Goal: Task Accomplishment & Management: Use online tool/utility

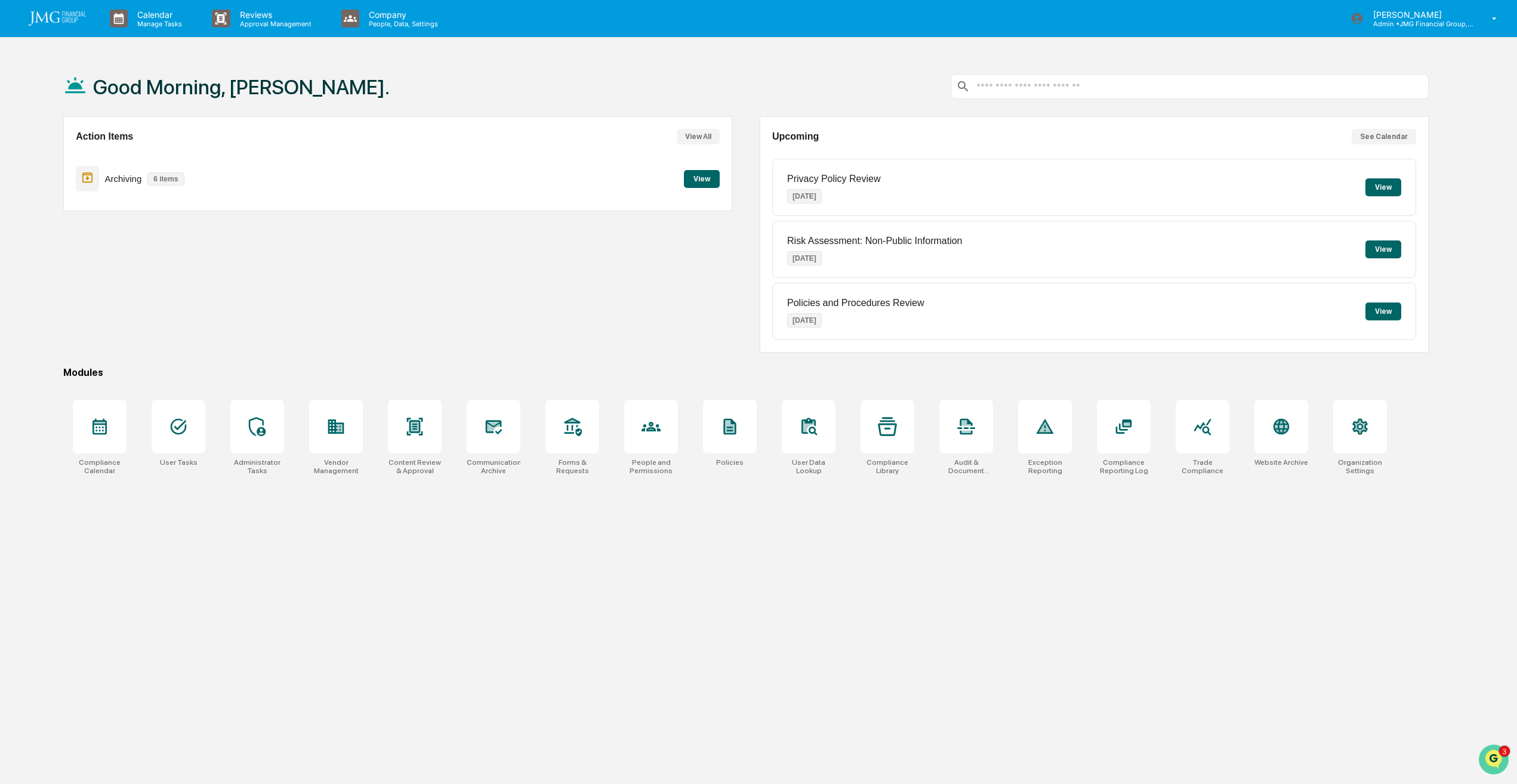
click at [1492, 756] on img "Open customer support" at bounding box center [1493, 759] width 30 height 24
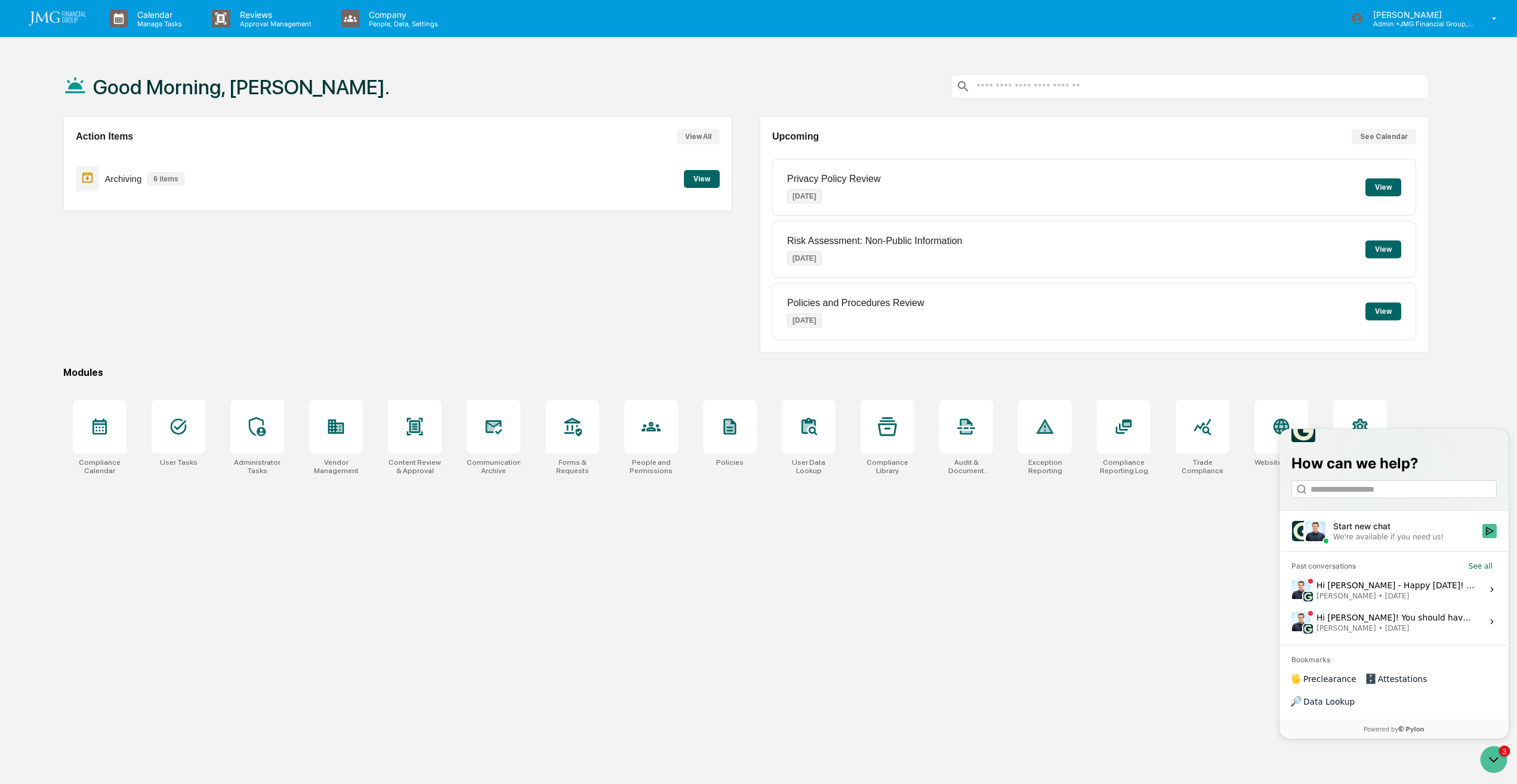
click at [1411, 633] on span "[PERSON_NAME] • [DATE]" at bounding box center [1396, 628] width 158 height 9
click at [1291, 622] on button "View issue" at bounding box center [1290, 622] width 1 height 1
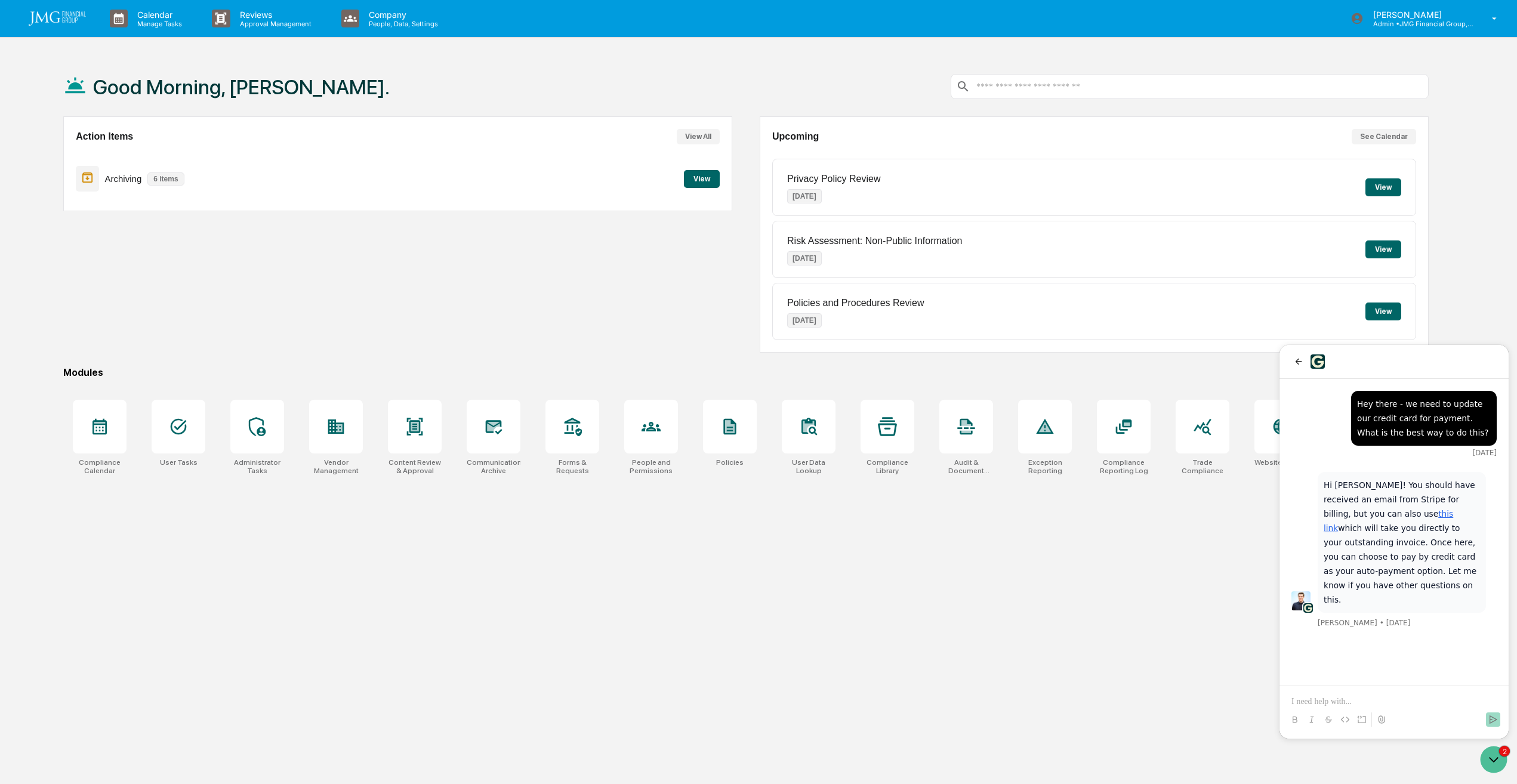
click at [1367, 514] on link "this link" at bounding box center [1388, 520] width 129 height 24
click at [1372, 514] on link "this link" at bounding box center [1388, 520] width 129 height 24
drag, startPoint x: 1298, startPoint y: 364, endPoint x: 1306, endPoint y: 360, distance: 8.9
click at [1298, 364] on icon "back" at bounding box center [1298, 361] width 9 height 9
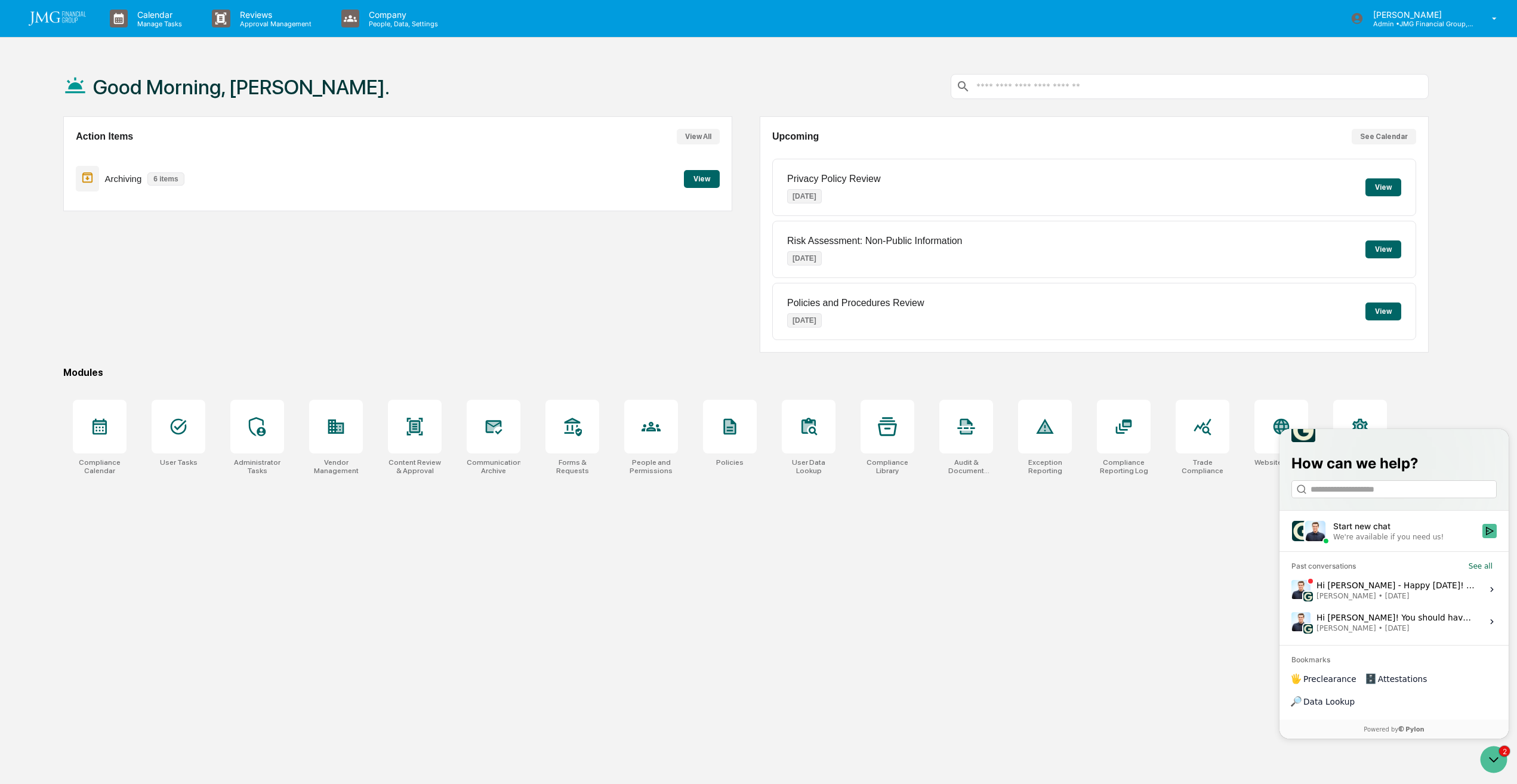
click at [1392, 601] on div "Hi [PERSON_NAME] - Happy [DATE]! Hope you're doing well. Wanted to follow up he…" at bounding box center [1396, 589] width 158 height 23
click at [1291, 590] on button "View issue" at bounding box center [1290, 590] width 1 height 1
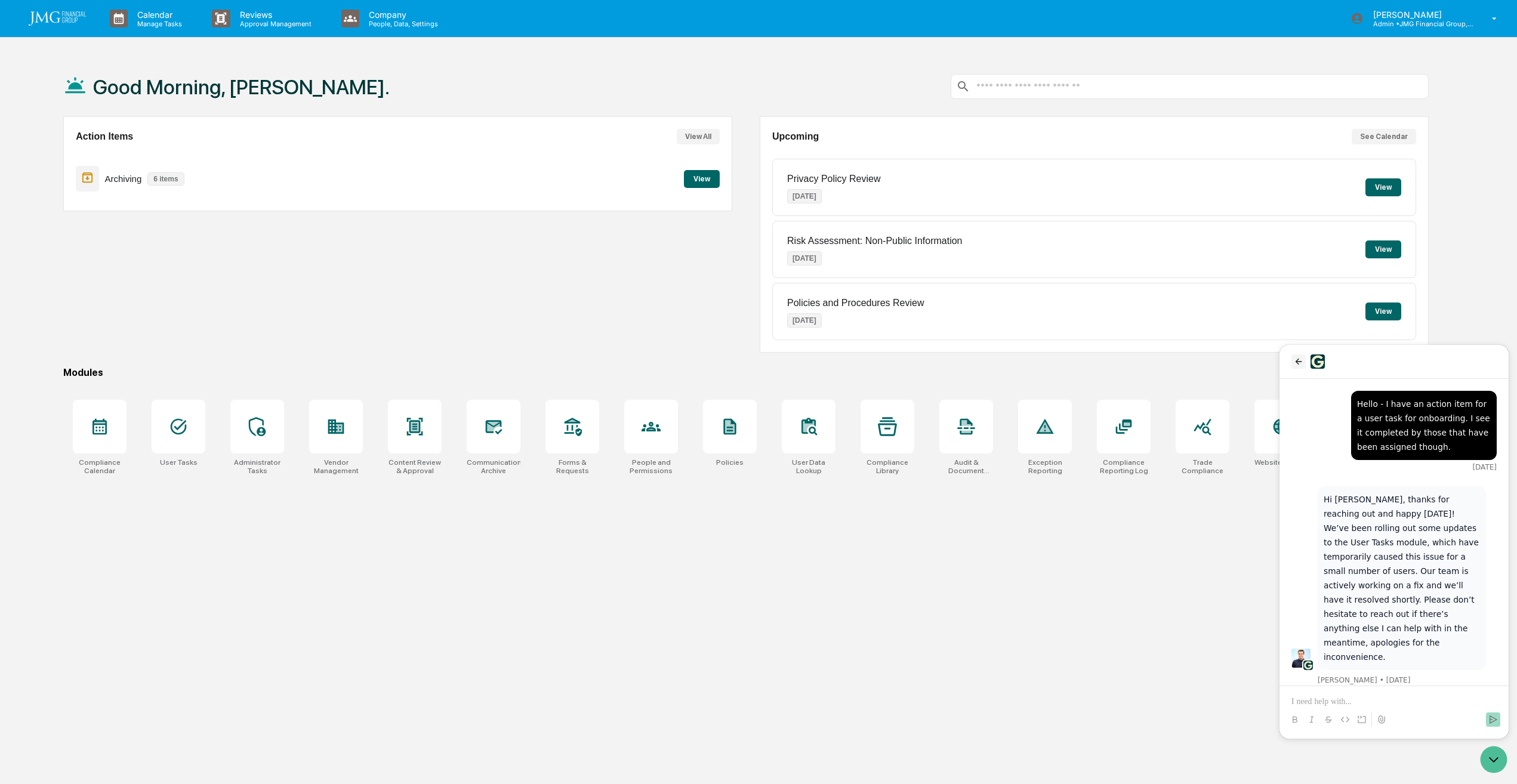
click at [1304, 361] on button "back" at bounding box center [1298, 361] width 14 height 14
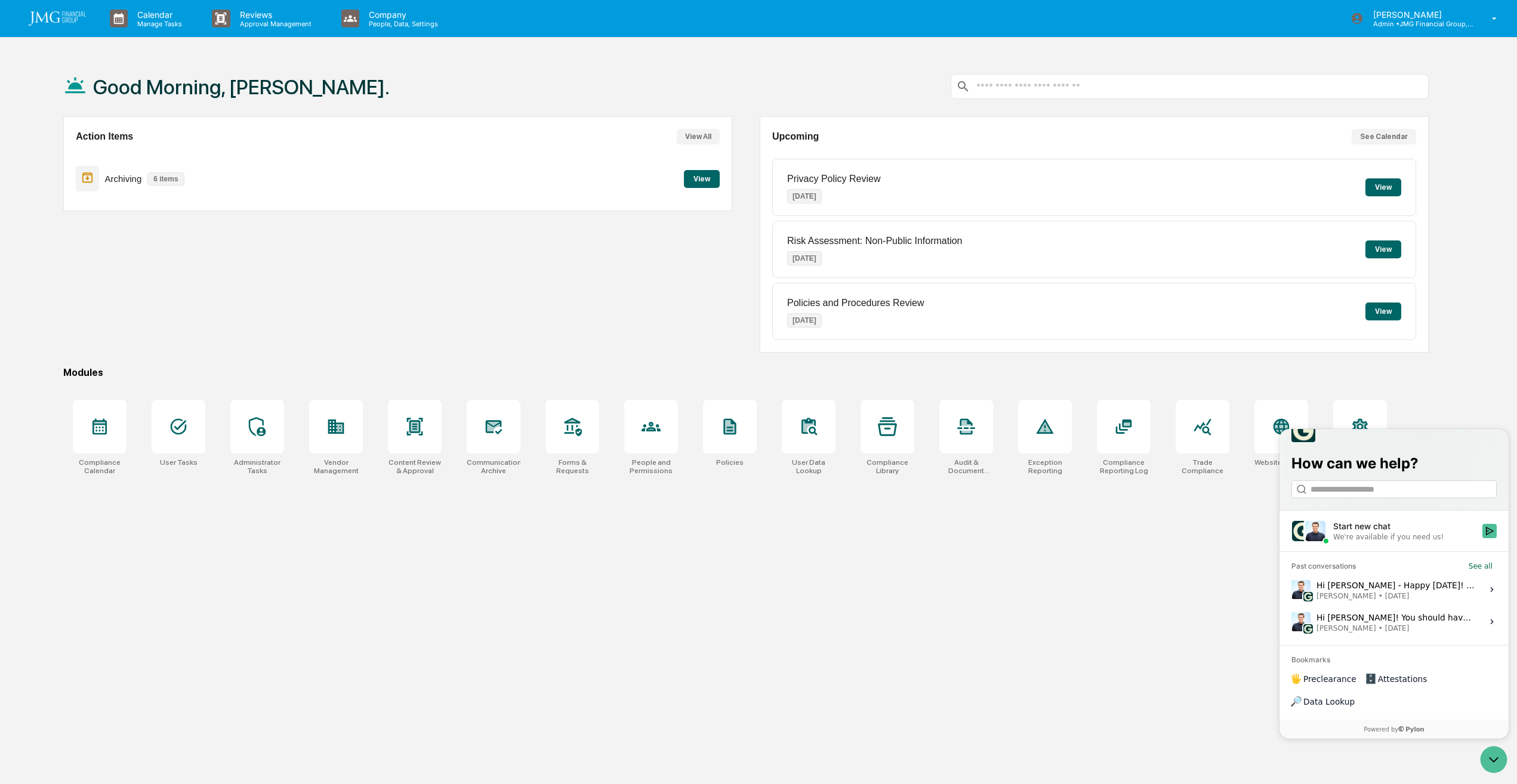
click at [1159, 649] on div "Good Morning, [PERSON_NAME]. Action Items View All Archiving 6 items View Upcom…" at bounding box center [746, 449] width 1401 height 784
click at [698, 184] on button "View" at bounding box center [702, 179] width 36 height 18
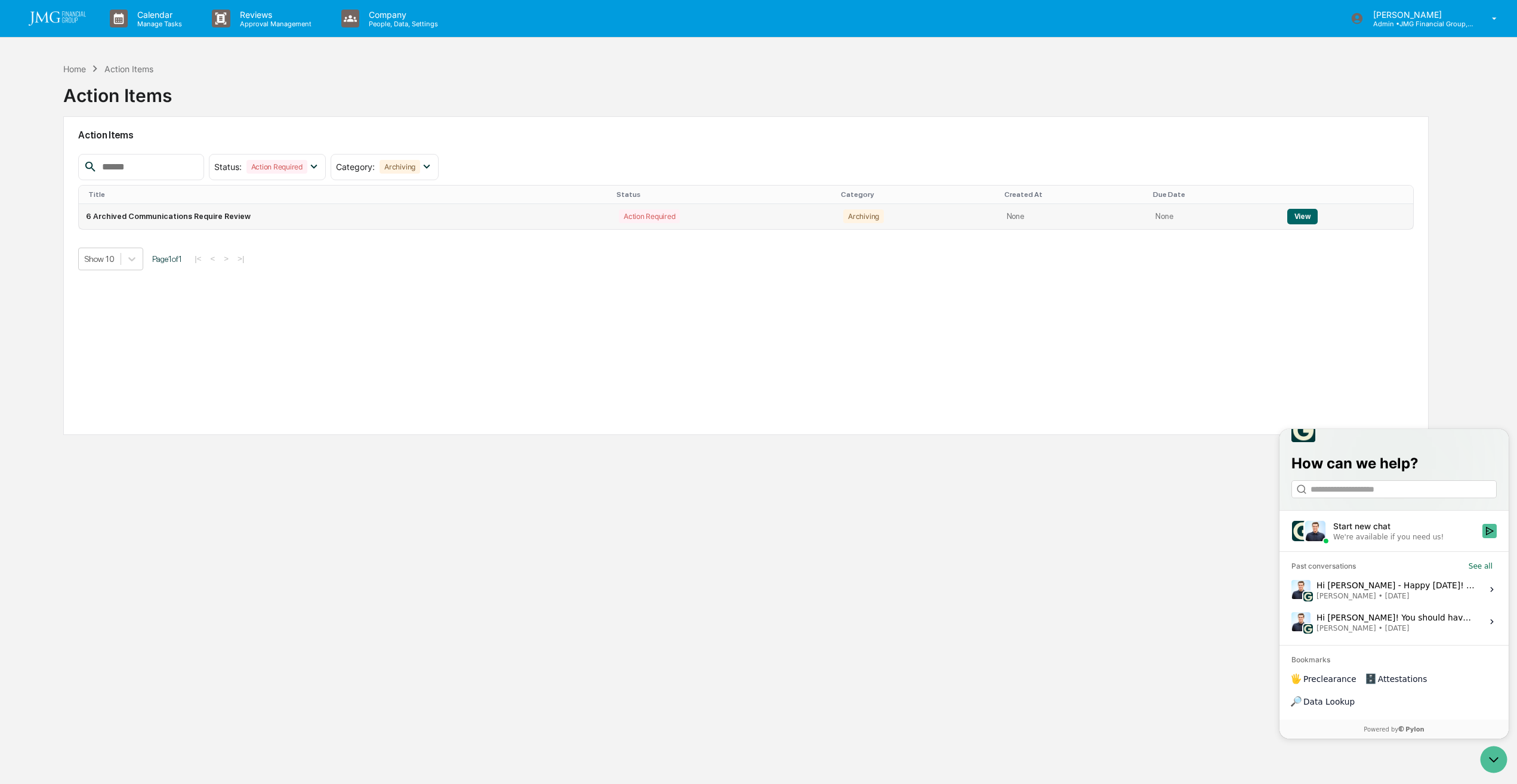
click at [1298, 217] on button "View" at bounding box center [1302, 216] width 30 height 15
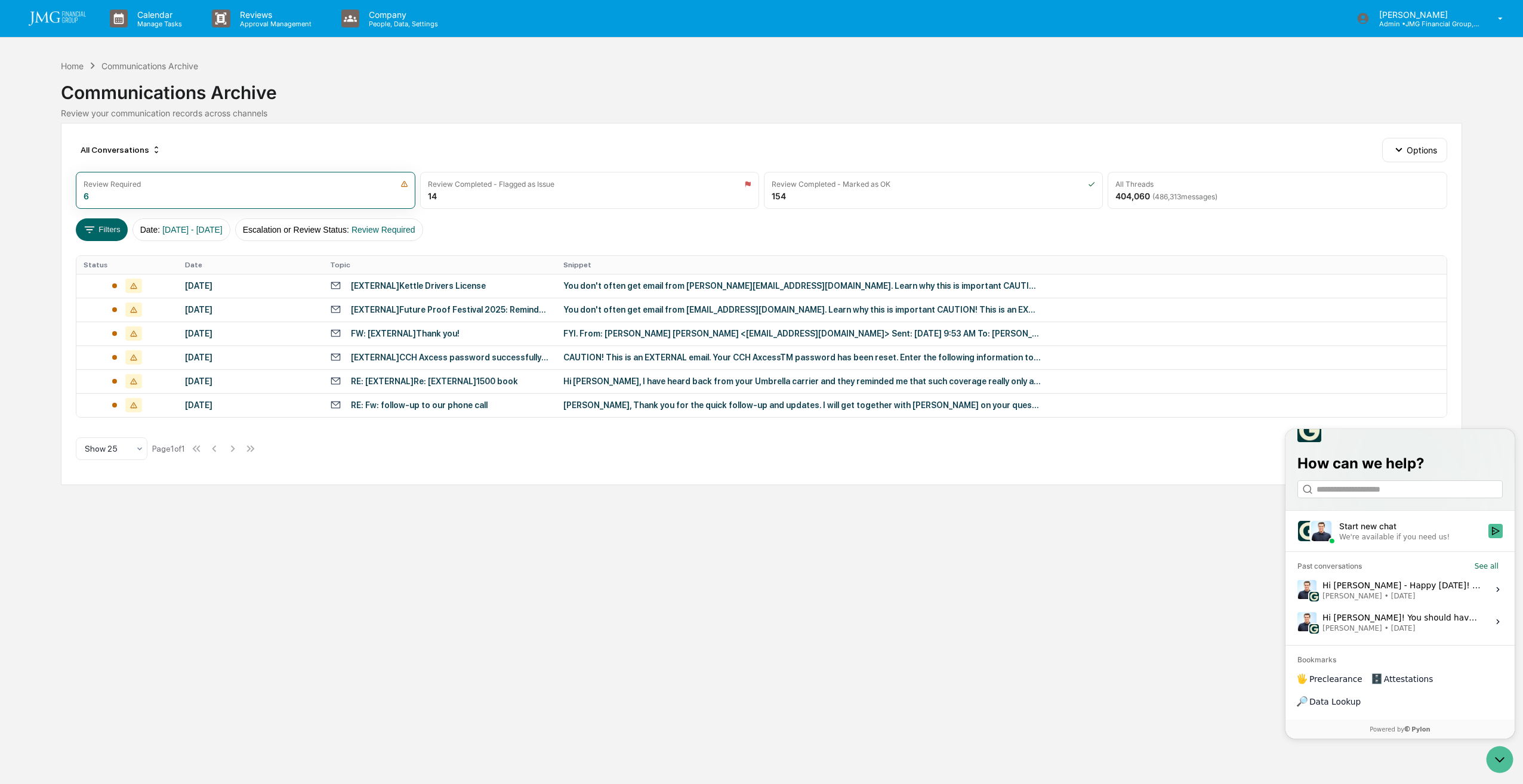
click at [1160, 624] on div "Calendar Manage Tasks Reviews Approval Management Company People, Data, Setting…" at bounding box center [761, 392] width 1523 height 784
